Goal: Information Seeking & Learning: Learn about a topic

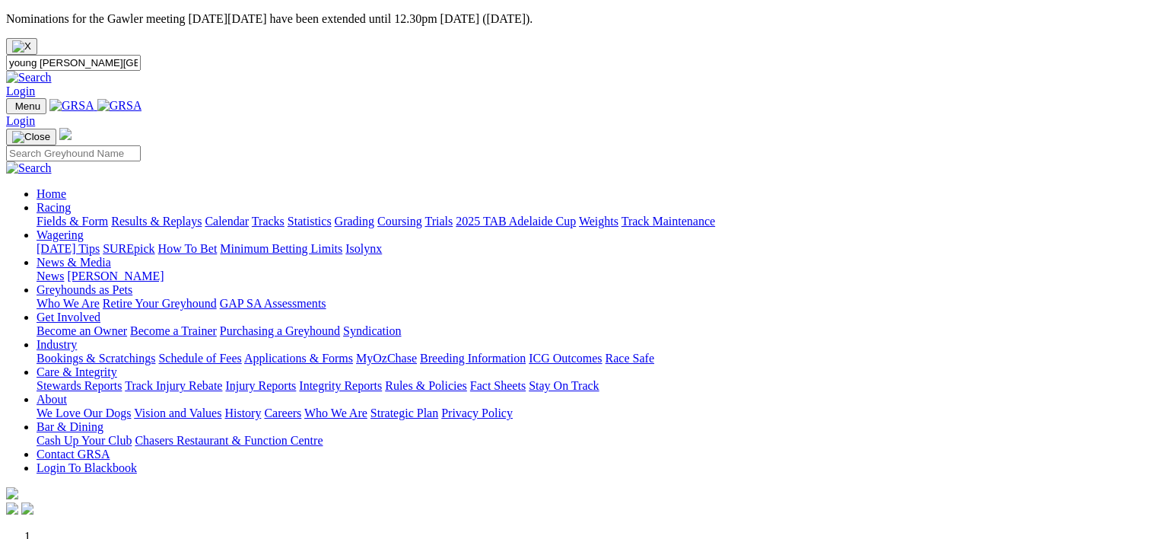
type input "young [PERSON_NAME][GEOGRAPHIC_DATA]"
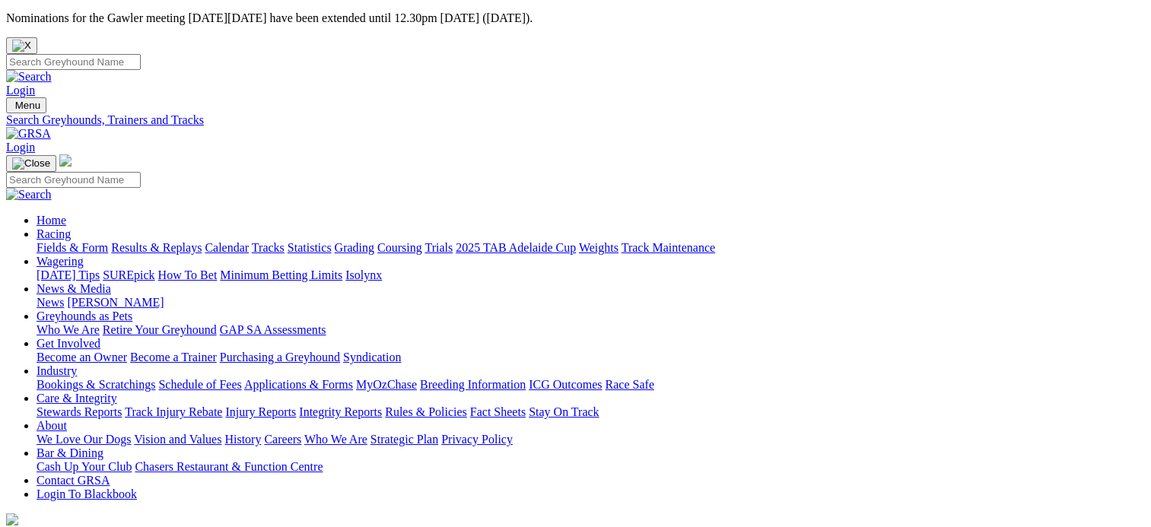
scroll to position [228, 0]
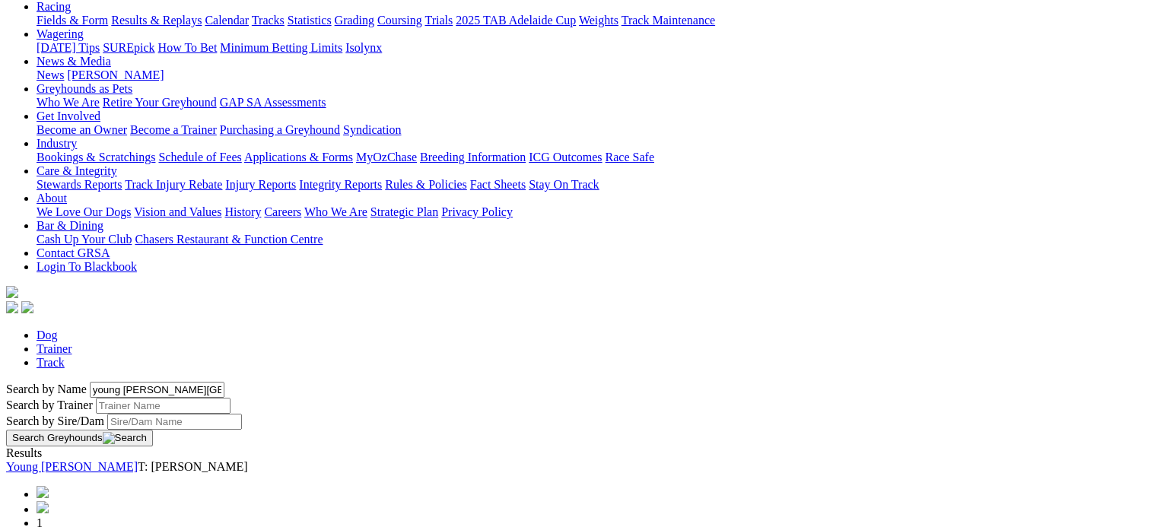
click at [138, 460] on link "Young [PERSON_NAME]" at bounding box center [72, 466] width 132 height 13
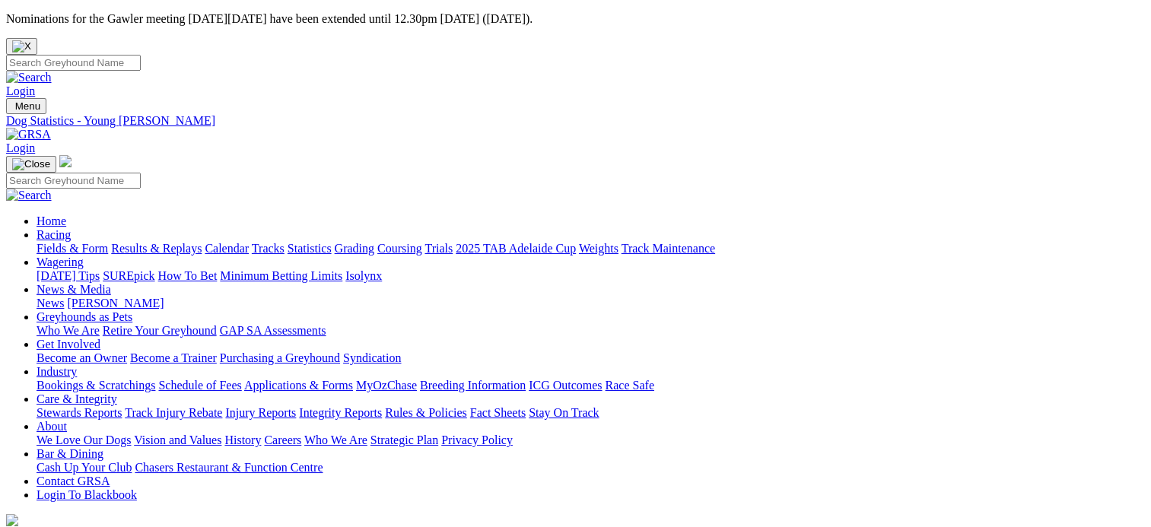
click at [141, 55] on input "Search" at bounding box center [73, 63] width 135 height 16
type input "wicket"
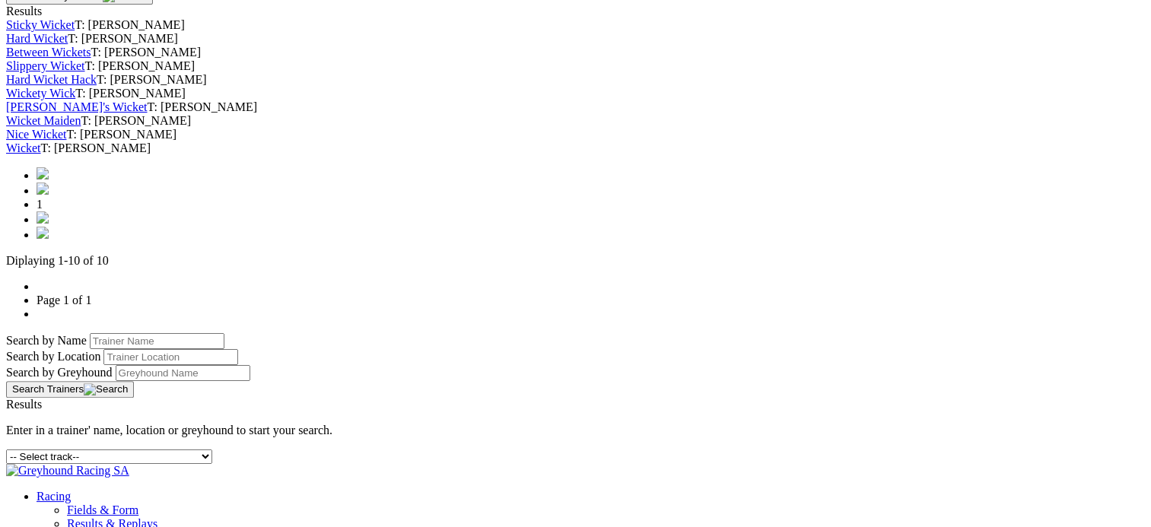
scroll to position [685, 0]
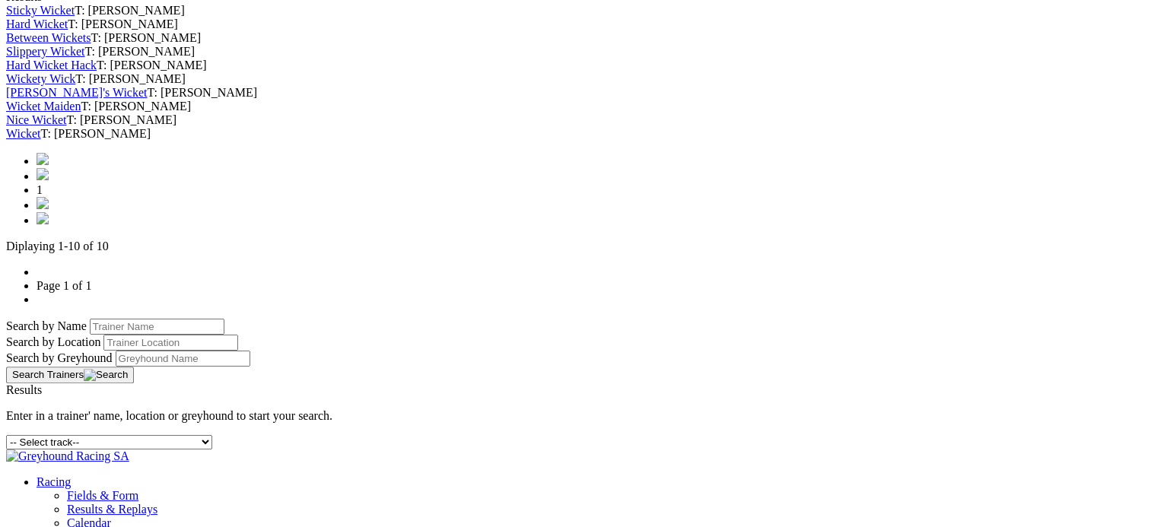
click at [41, 140] on link "Wicket" at bounding box center [23, 133] width 35 height 13
